Goal: Browse casually: Explore the website without a specific task or goal

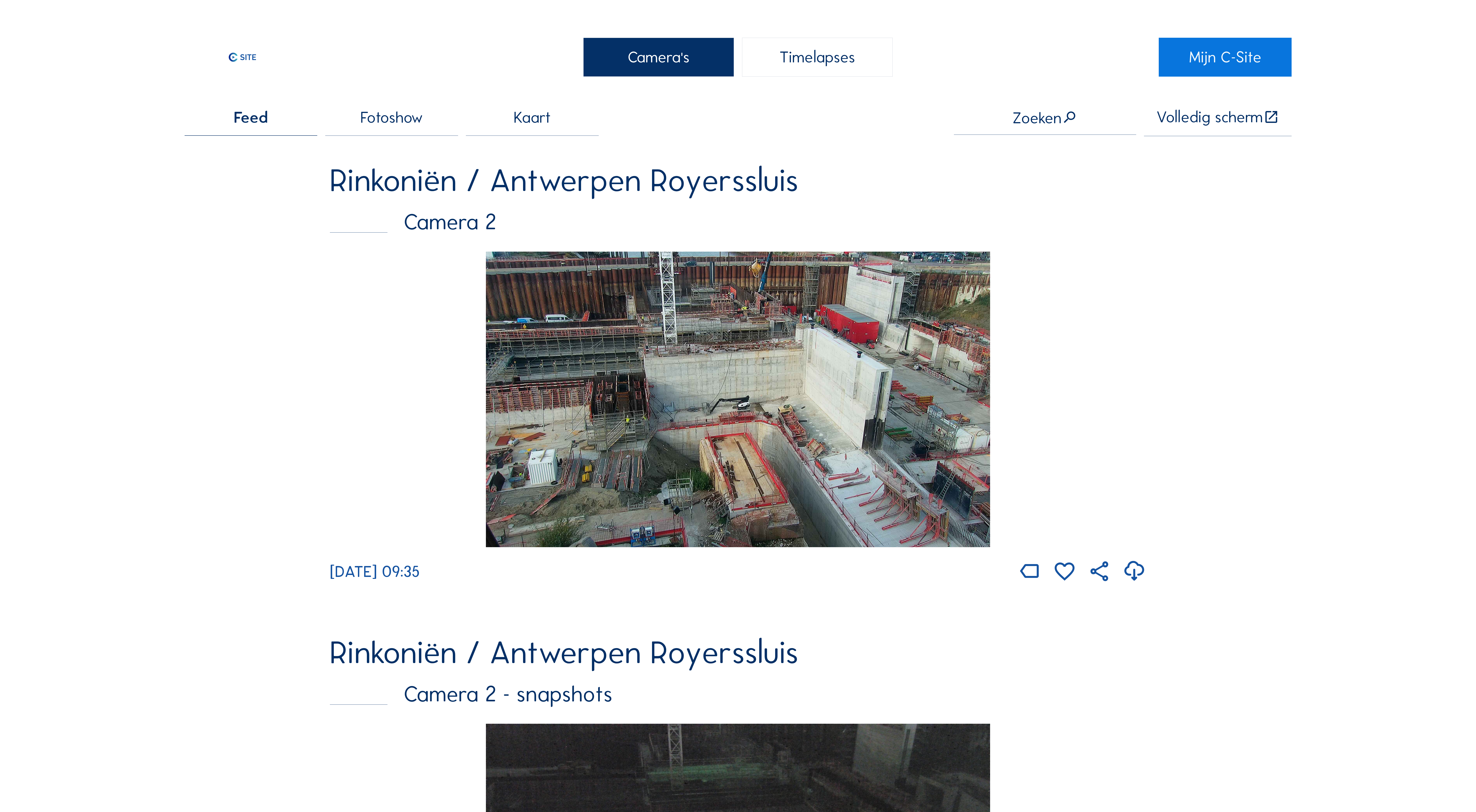
click at [765, 361] on img at bounding box center [737, 399] width 504 height 295
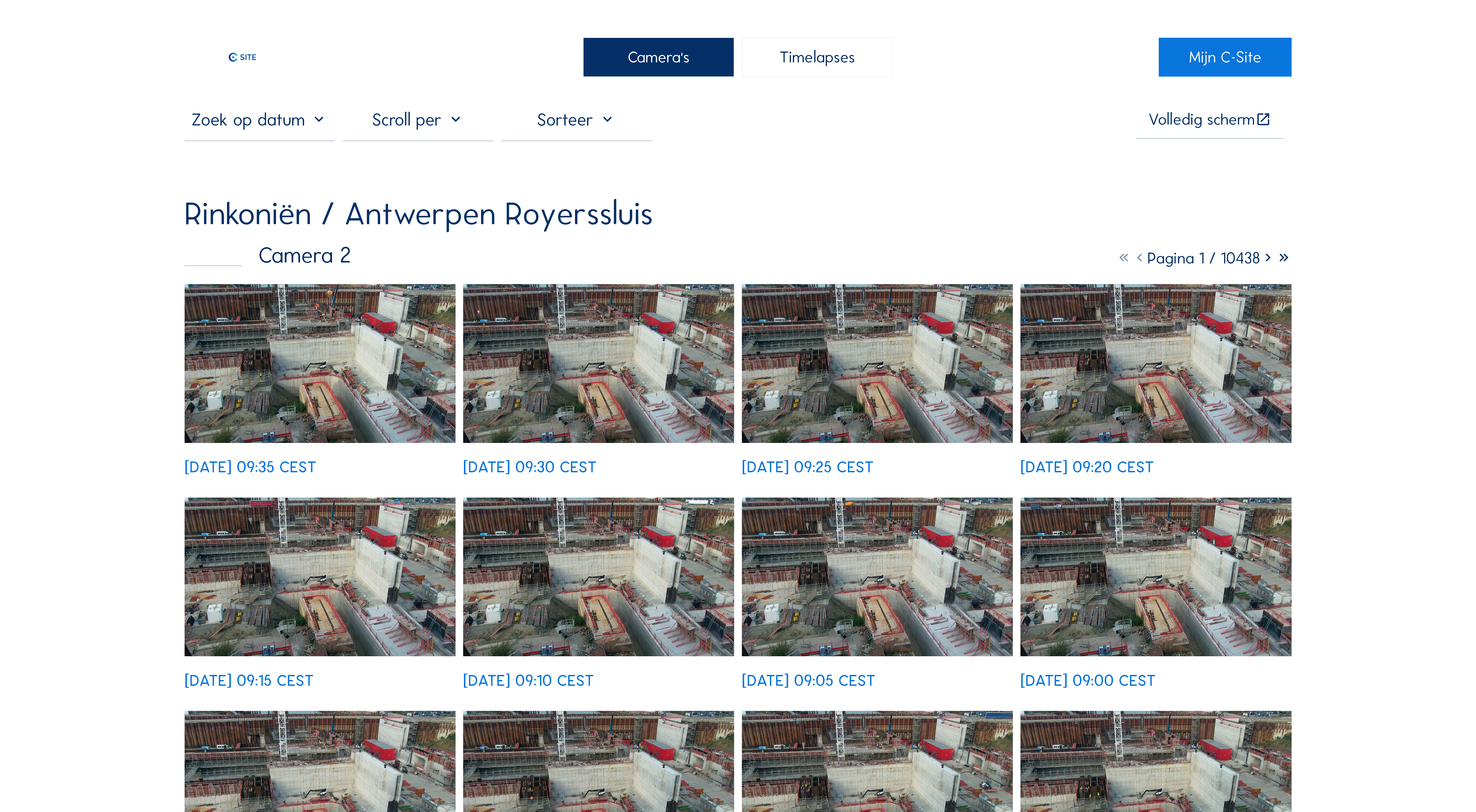
click at [315, 363] on img at bounding box center [320, 363] width 271 height 159
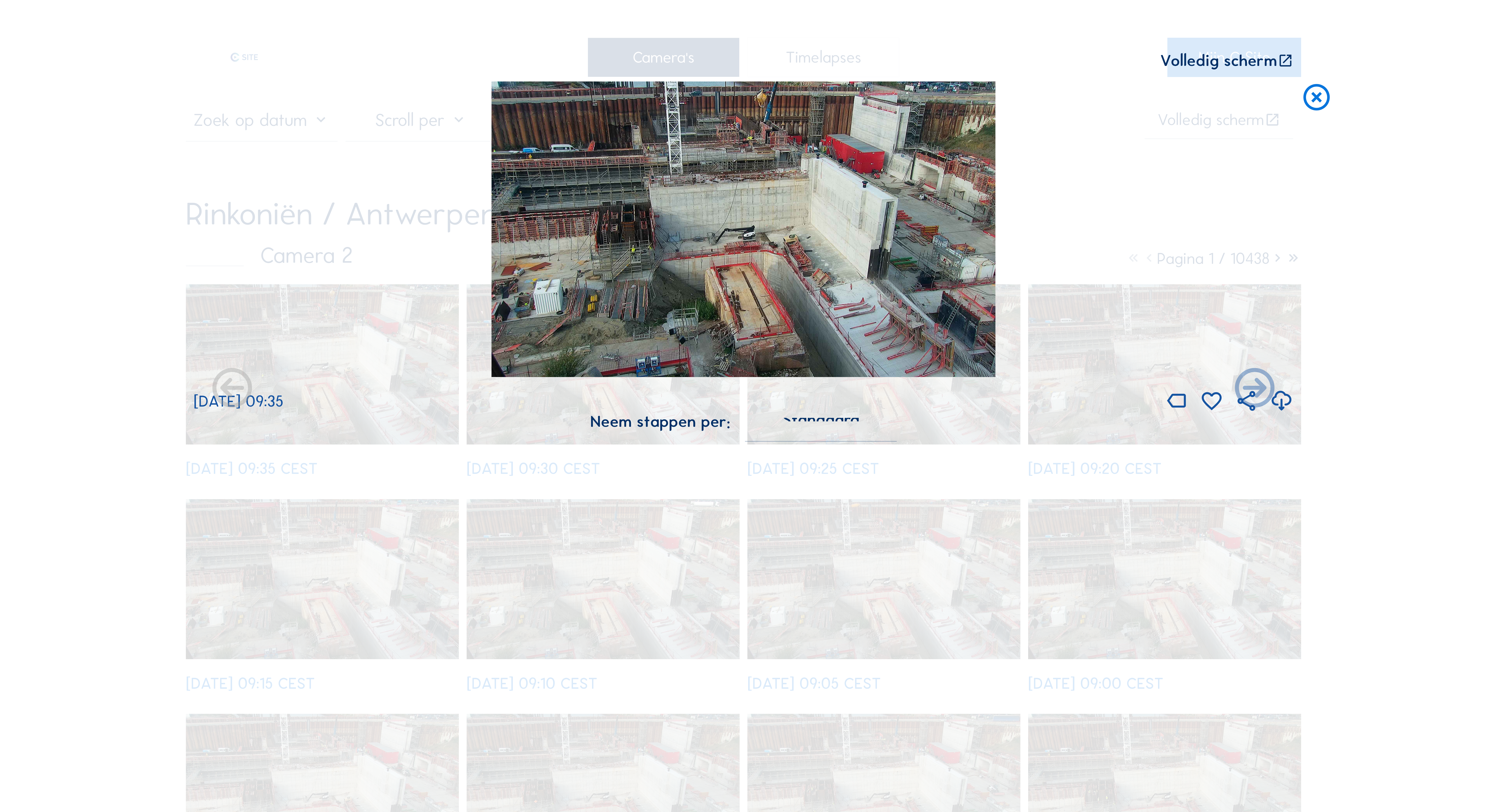
drag, startPoint x: 1285, startPoint y: 63, endPoint x: 1288, endPoint y: 143, distance: 80.1
click at [1285, 62] on icon at bounding box center [1285, 61] width 16 height 16
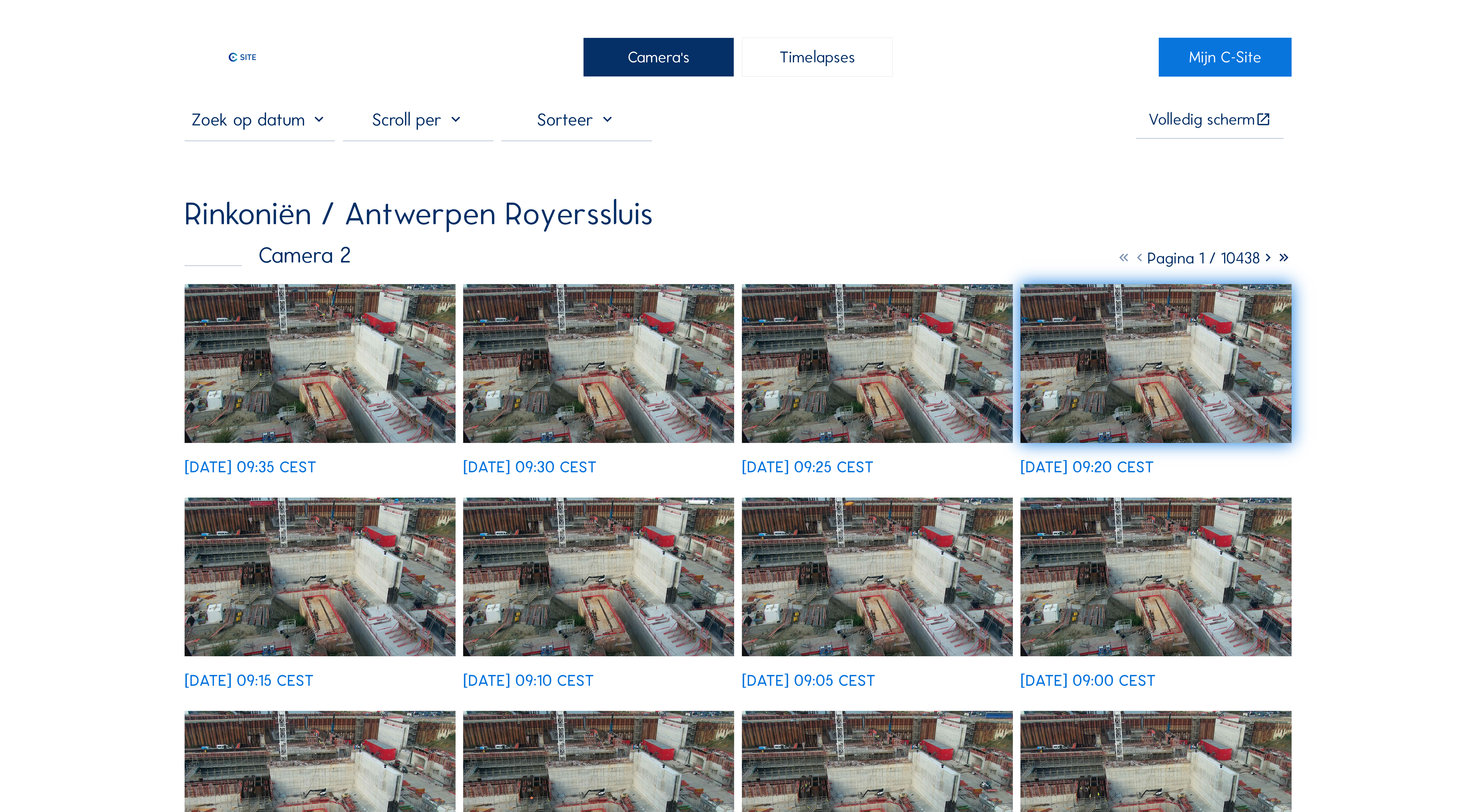
click at [368, 369] on img at bounding box center [320, 363] width 271 height 159
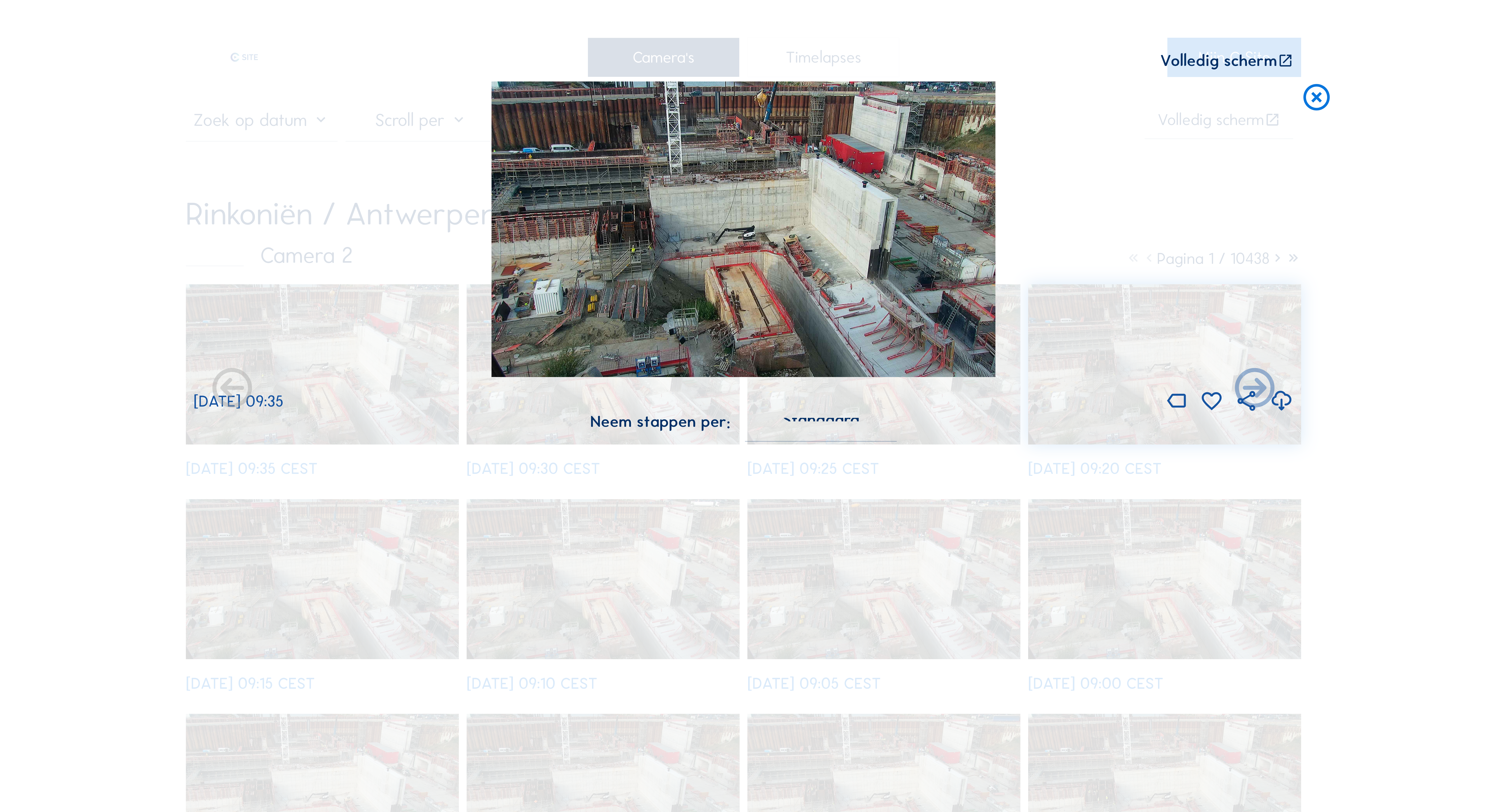
click at [719, 253] on img at bounding box center [743, 229] width 504 height 295
click at [1285, 62] on icon at bounding box center [1285, 61] width 16 height 16
